Goal: Task Accomplishment & Management: Use online tool/utility

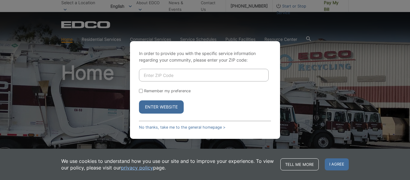
click at [141, 90] on input "Remember my preference" at bounding box center [141, 91] width 4 height 4
checkbox input "true"
click at [161, 126] on link "No thanks, take me to the general homepage >" at bounding box center [182, 127] width 87 height 5
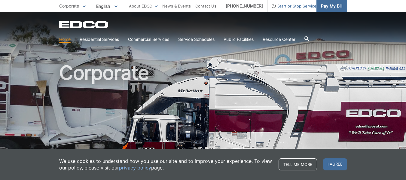
click at [331, 5] on span "Pay My Bill" at bounding box center [331, 6] width 21 height 7
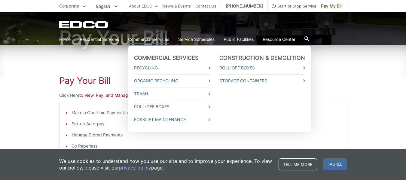
scroll to position [90, 0]
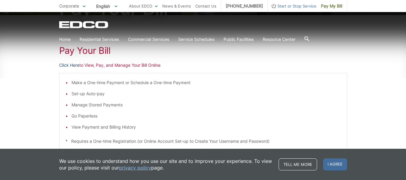
click at [72, 66] on link "Click Here" at bounding box center [69, 65] width 20 height 7
